Goal: Navigation & Orientation: Find specific page/section

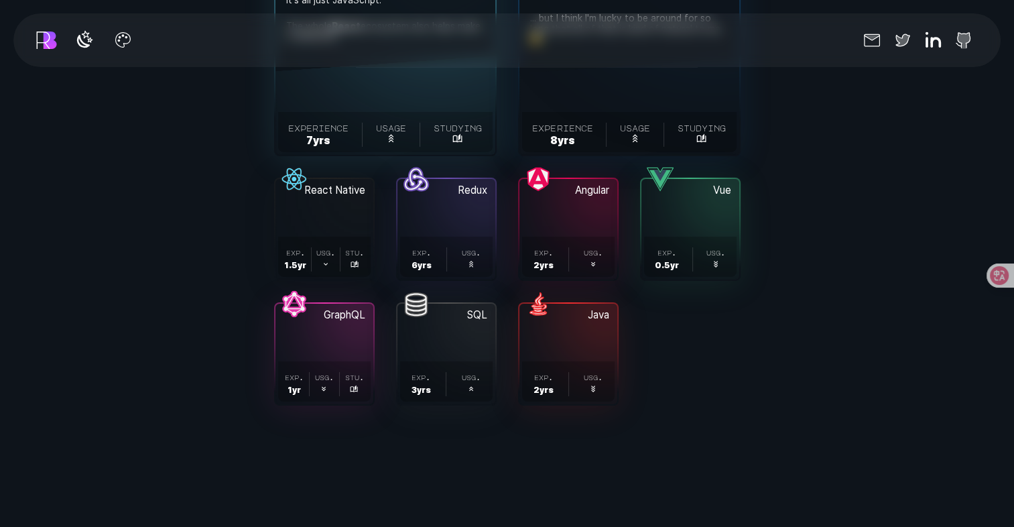
scroll to position [4555, 0]
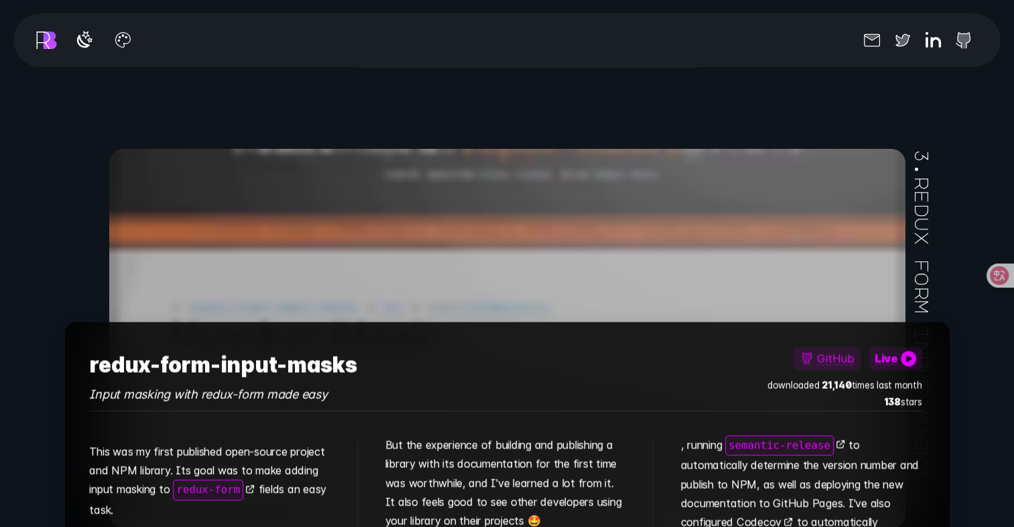
scroll to position [7369, 0]
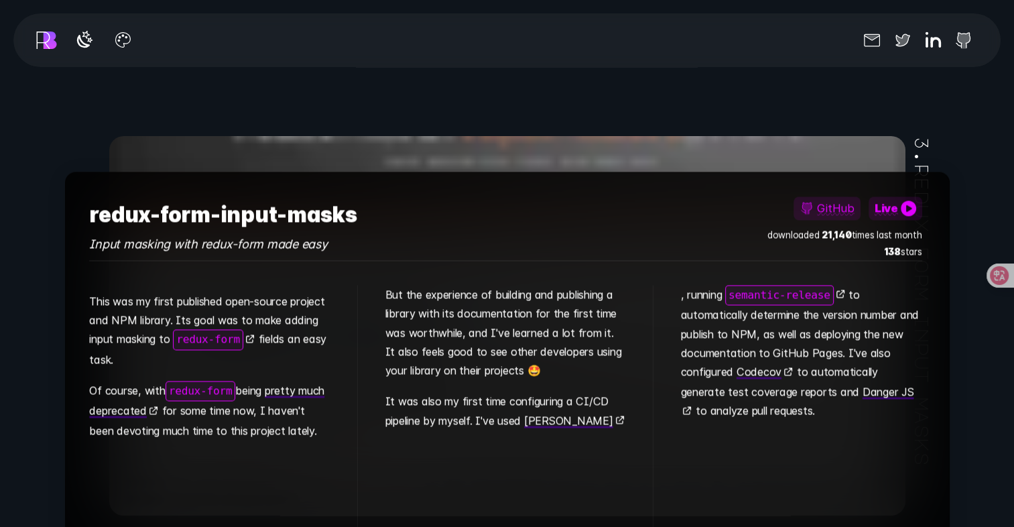
click at [190, 202] on h3 "redux-form-input-masks" at bounding box center [222, 214] width 267 height 37
drag, startPoint x: 190, startPoint y: 202, endPoint x: 224, endPoint y: 197, distance: 35.2
click at [224, 197] on h3 "redux-form-input-masks" at bounding box center [222, 214] width 267 height 37
click at [225, 197] on h3 "redux-form-input-masks" at bounding box center [222, 214] width 267 height 37
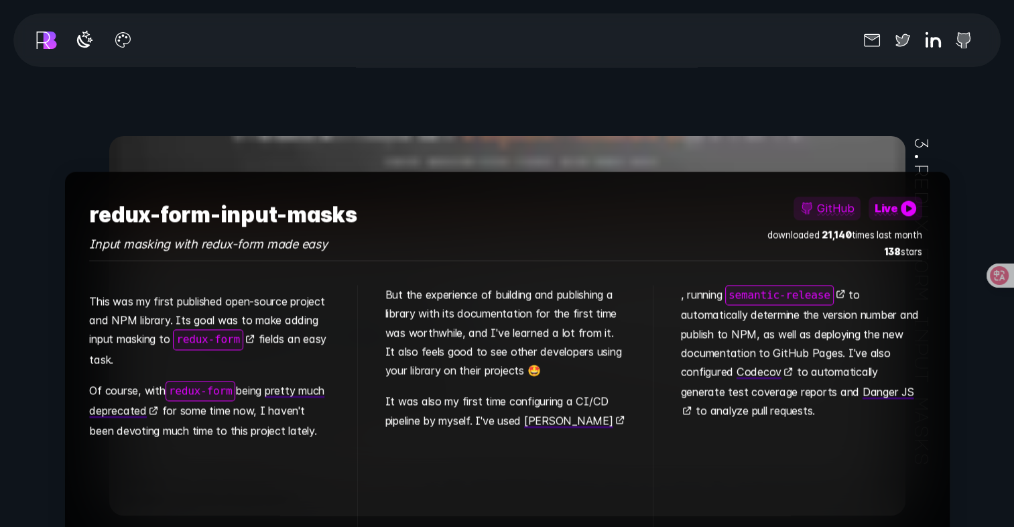
click at [225, 197] on h3 "redux-form-input-masks" at bounding box center [222, 214] width 267 height 37
drag, startPoint x: 225, startPoint y: 197, endPoint x: 305, endPoint y: 197, distance: 80.4
click at [305, 197] on h3 "redux-form-input-masks" at bounding box center [222, 214] width 267 height 37
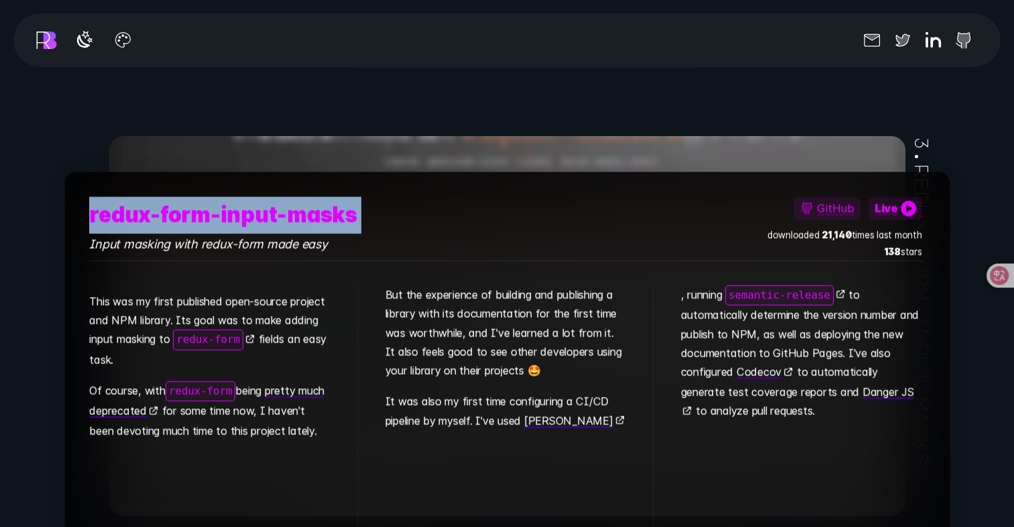
click at [305, 197] on h3 "redux-form-input-masks" at bounding box center [222, 214] width 267 height 37
drag, startPoint x: 289, startPoint y: 204, endPoint x: 257, endPoint y: 210, distance: 32.1
click at [257, 210] on h3 "redux-form-input-masks" at bounding box center [222, 214] width 267 height 37
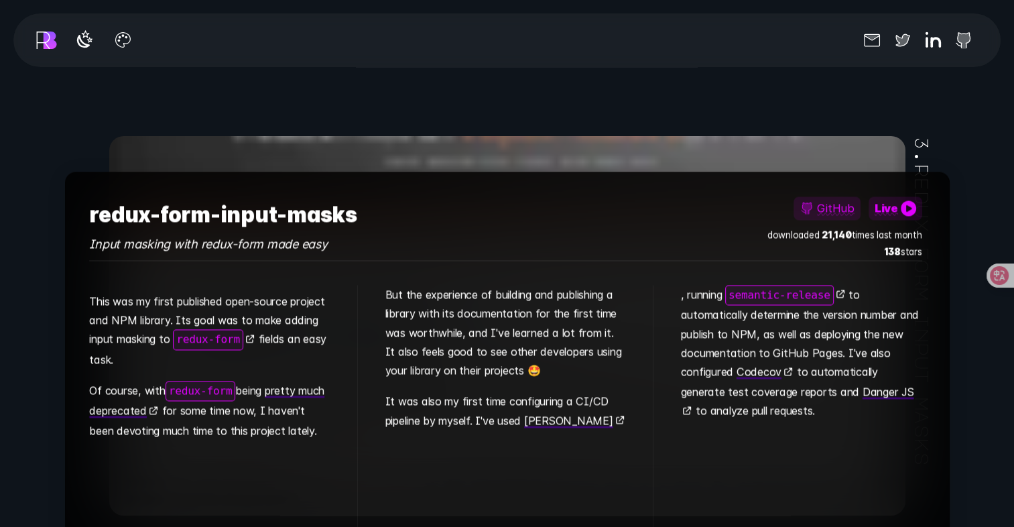
click at [271, 299] on p "This was my first published open-source project and NPM library. Its goal was t…" at bounding box center [209, 332] width 241 height 82
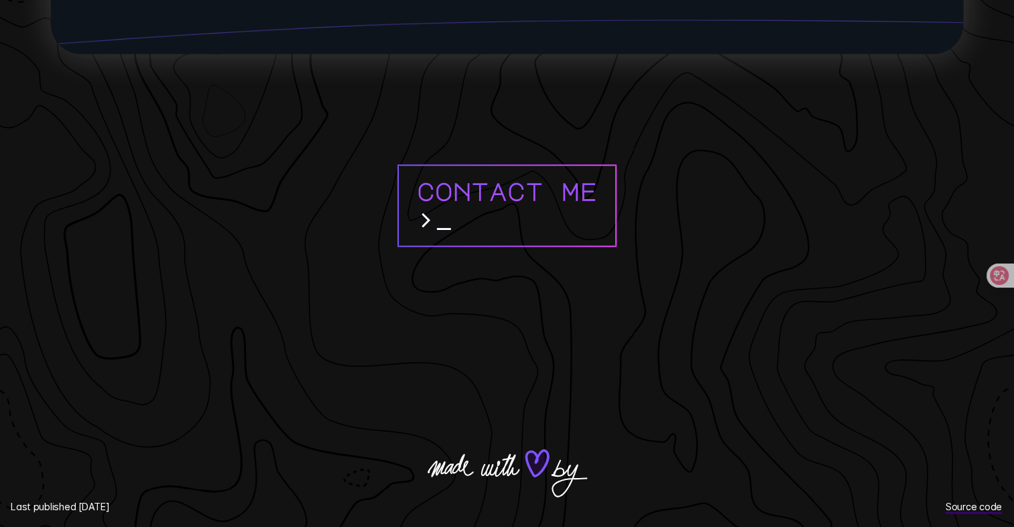
scroll to position [11993, 0]
